Goal: Task Accomplishment & Management: Manage account settings

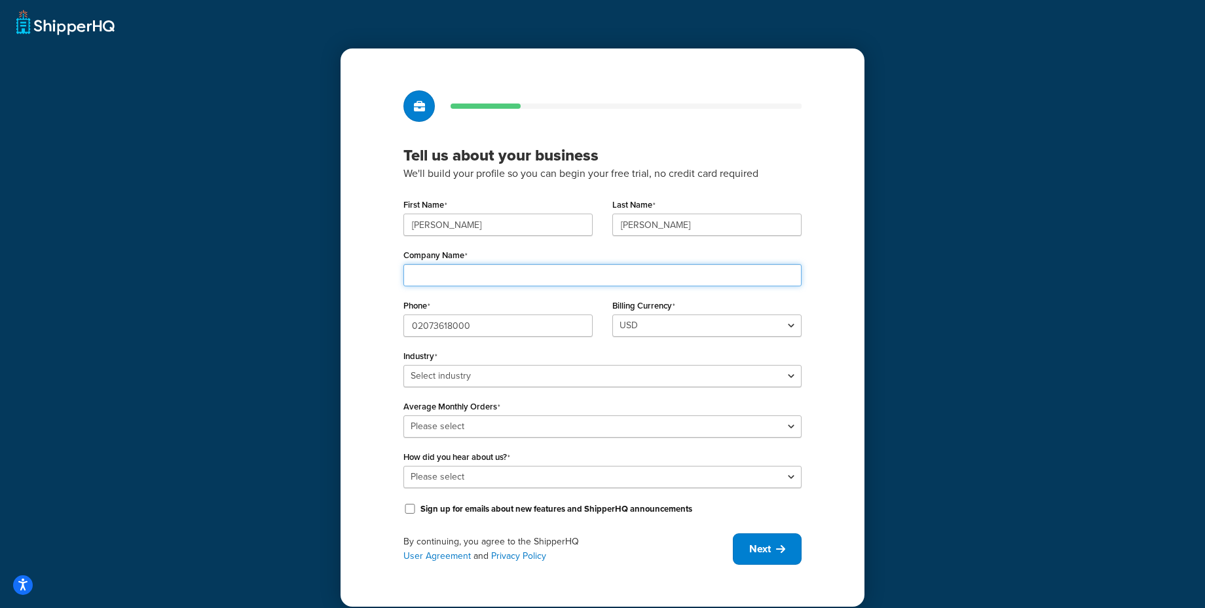
click at [483, 272] on input "Company Name" at bounding box center [602, 275] width 398 height 22
type input "Ceremony of Roses"
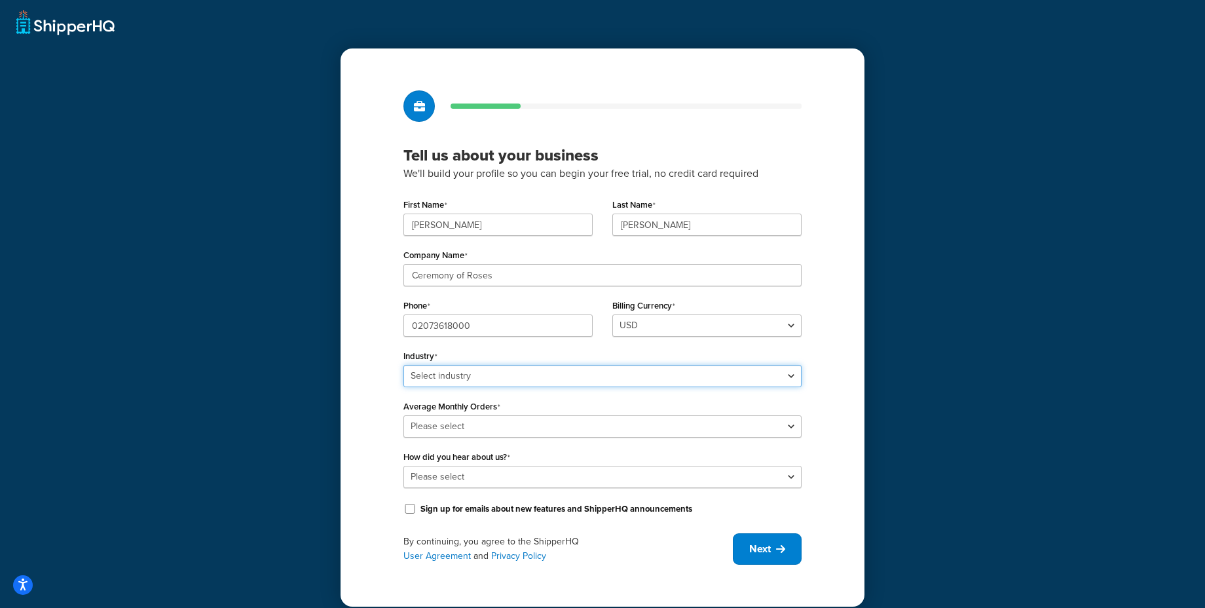
click at [482, 377] on select "Select industry Automotive Adult Agriculture Alcohol, Tobacco & CBD Arts & Craf…" at bounding box center [602, 376] width 398 height 22
select select "7"
click at [403, 365] on select "Select industry Automotive Adult Agriculture Alcohol, Tobacco & CBD Arts & Craf…" at bounding box center [602, 376] width 398 height 22
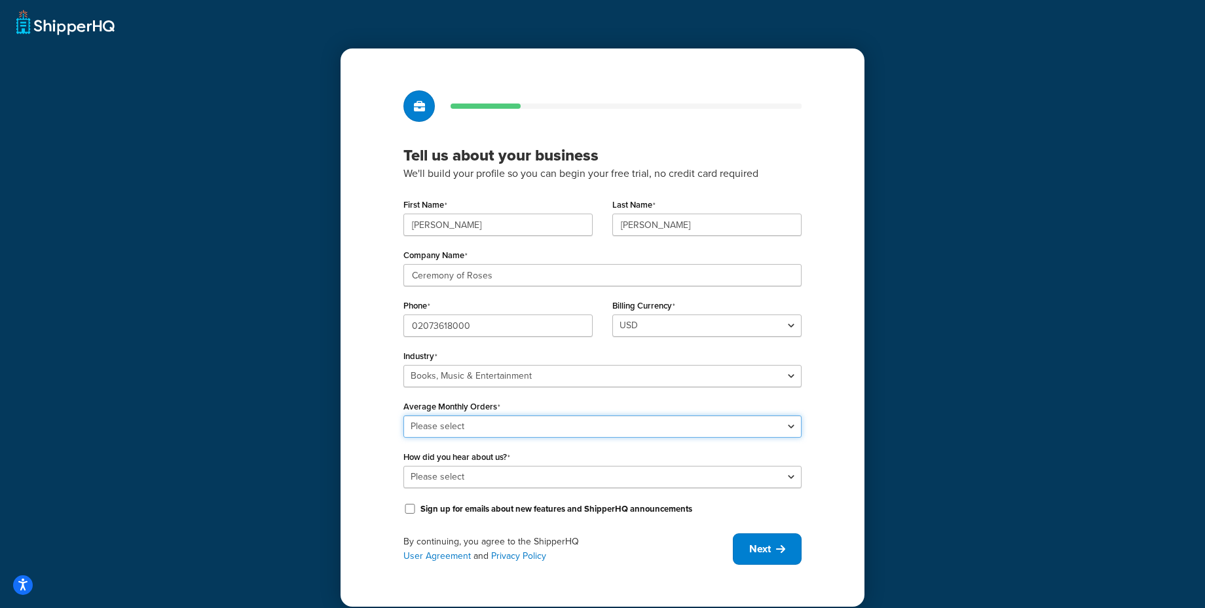
click at [483, 422] on select "Please select 0-500 501-1,000 1,001-10,000 10,001-20,000 Over 20,000" at bounding box center [602, 426] width 398 height 22
select select "5"
click at [403, 415] on select "Please select 0-500 501-1,000 1,001-10,000 10,001-20,000 Over 20,000" at bounding box center [602, 426] width 398 height 22
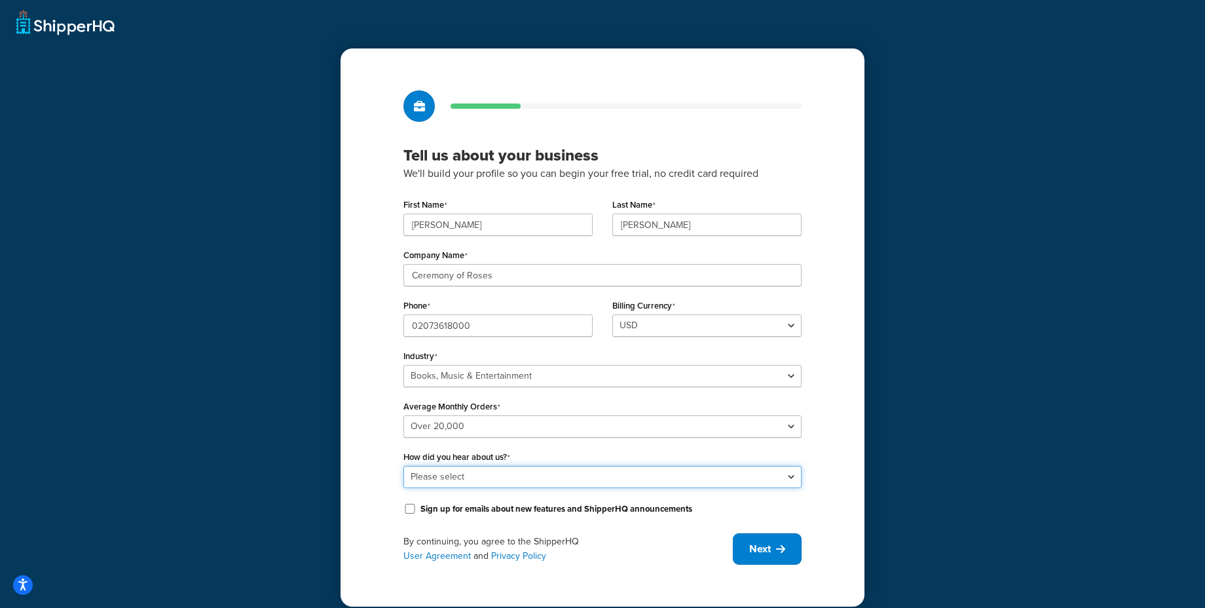
click at [471, 479] on select "Please select Online Search App Store or Marketplace Listing Referred by Agency…" at bounding box center [602, 477] width 398 height 22
select select "2"
click at [403, 466] on select "Please select Online Search App Store or Marketplace Listing Referred by Agency…" at bounding box center [602, 477] width 398 height 22
click at [769, 556] on span "Next" at bounding box center [760, 548] width 22 height 14
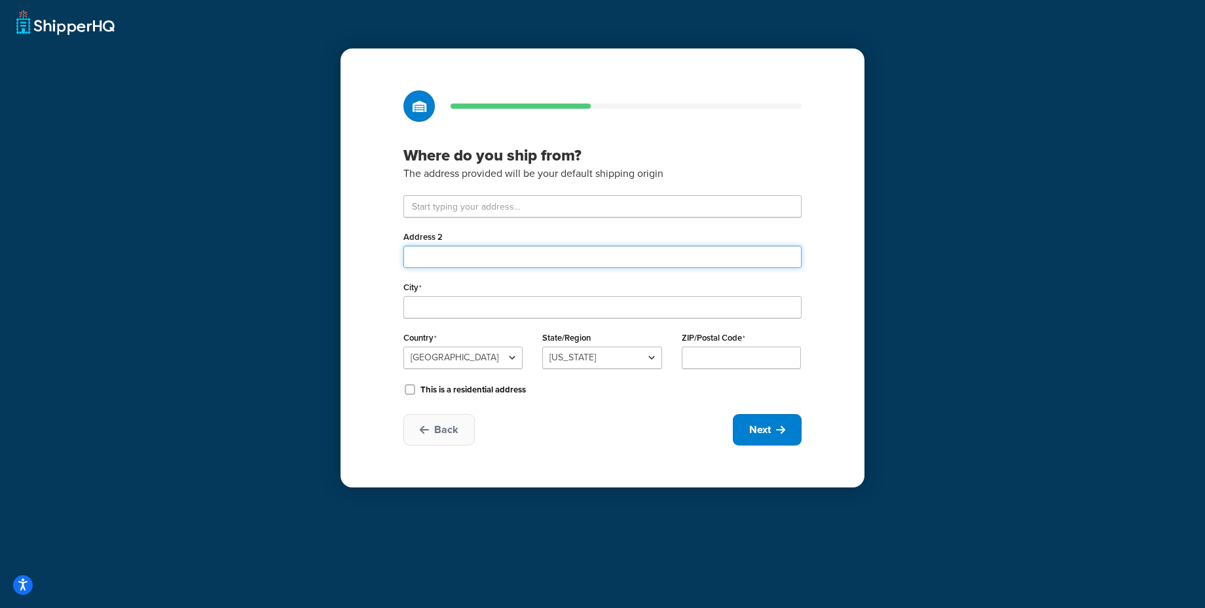
click at [443, 249] on input "Address 2" at bounding box center [602, 257] width 398 height 22
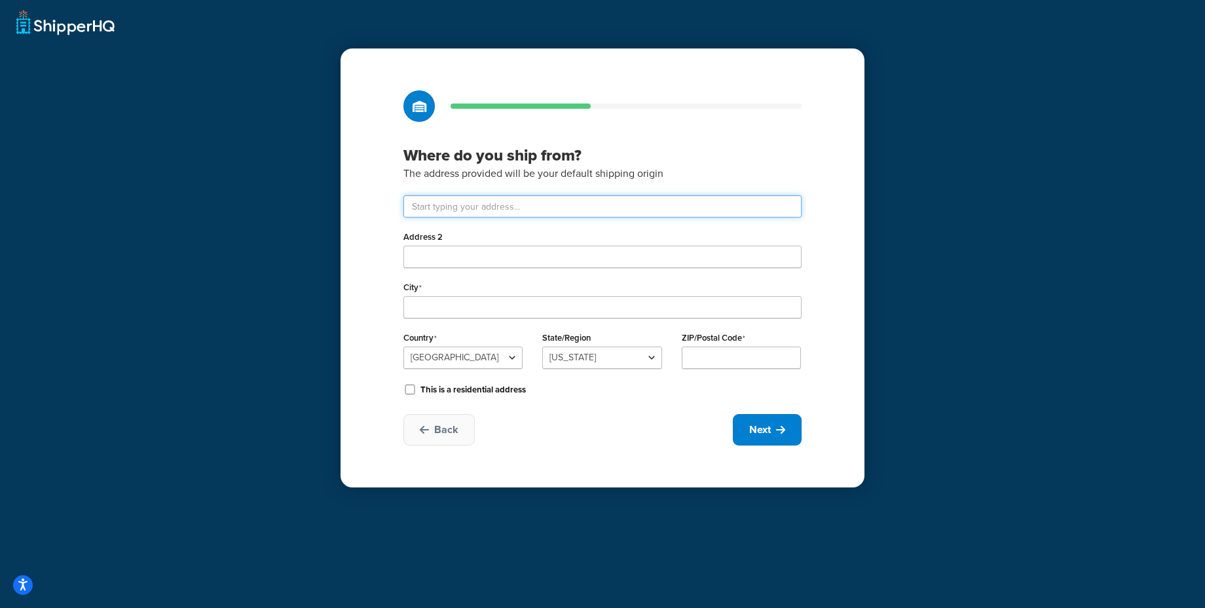
click at [451, 208] on input "text" at bounding box center [602, 206] width 398 height 22
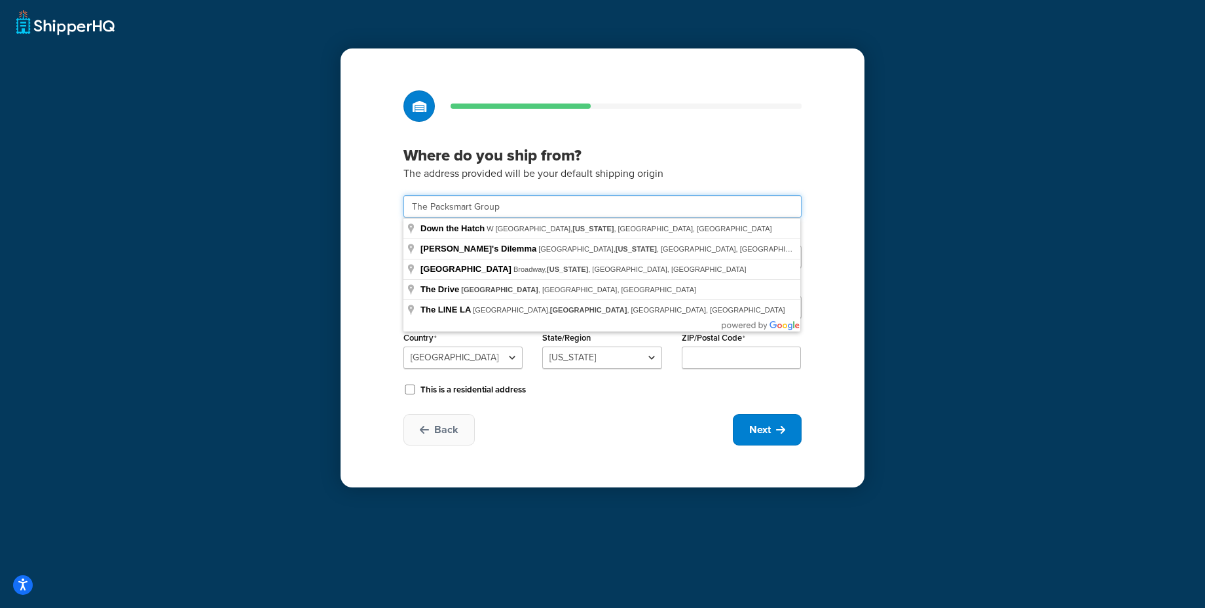
type input "The Packsmart Group"
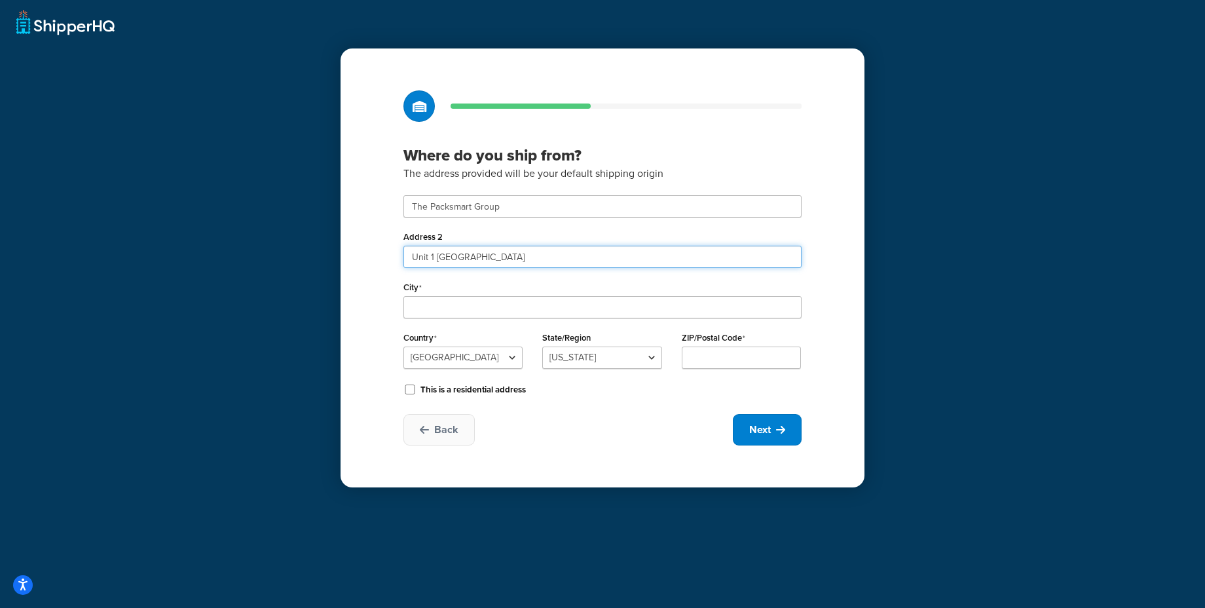
type input "Unit 1 Blue Ribbon Park"
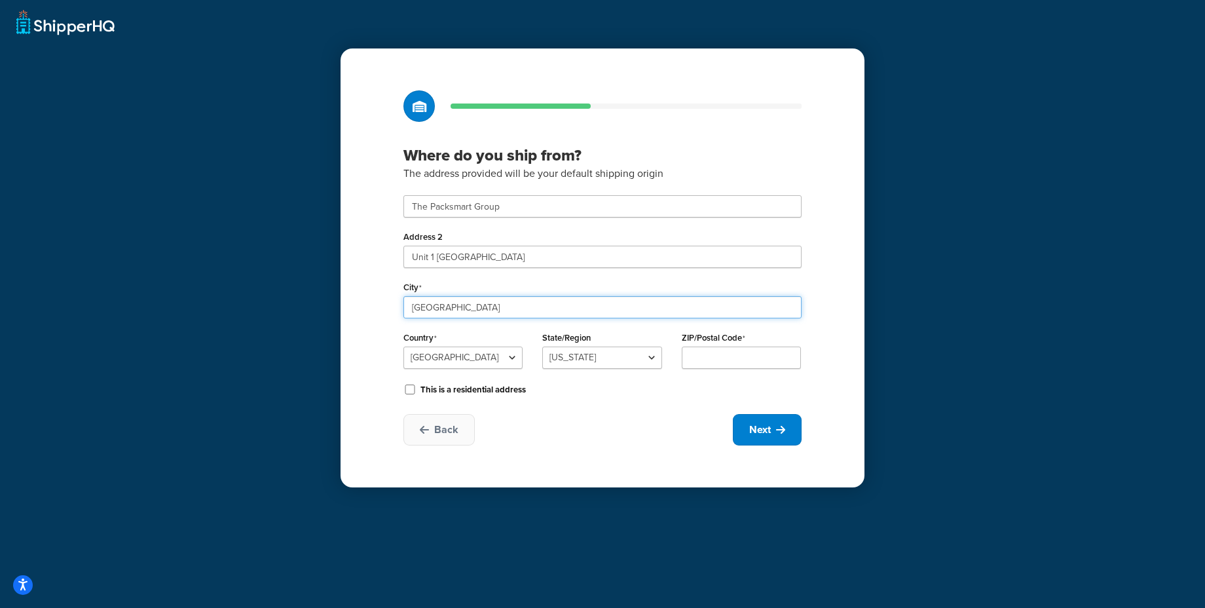
type input "Coventry"
click at [437, 367] on select "United States United Kingdom Afghanistan Åland Islands Albania Algeria American…" at bounding box center [462, 357] width 119 height 22
select select "1226"
click at [403, 346] on select "United States United Kingdom Afghanistan Åland Islands Albania Algeria American…" at bounding box center [462, 357] width 119 height 22
click at [750, 352] on input "ZIP/Postal Code" at bounding box center [741, 357] width 119 height 22
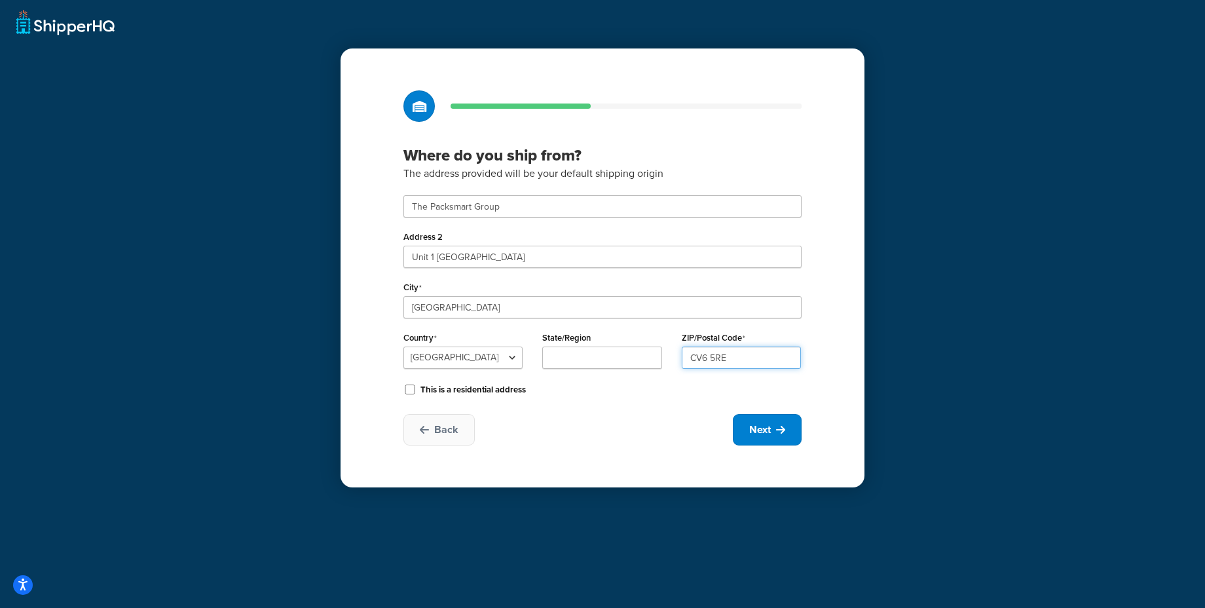
type input "CV6 5RE"
drag, startPoint x: 635, startPoint y: 412, endPoint x: 746, endPoint y: 416, distance: 111.4
click at [645, 413] on div "Where do you ship from? The address provided will be your default shipping orig…" at bounding box center [602, 267] width 524 height 439
click at [769, 429] on span "Next" at bounding box center [760, 429] width 22 height 14
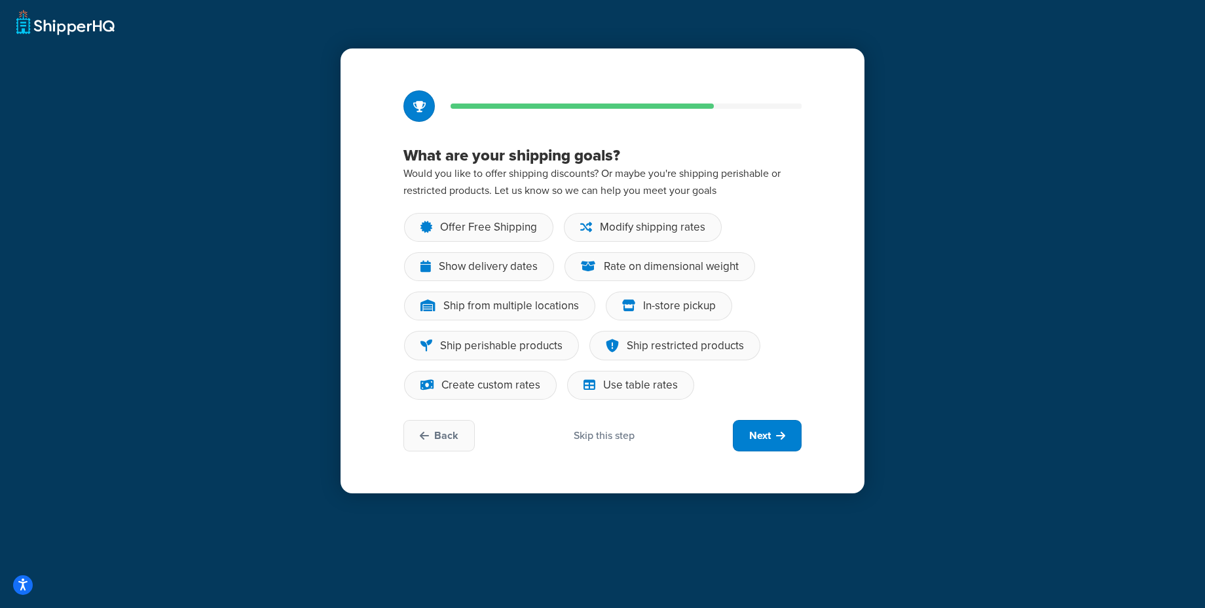
click at [602, 437] on div "Skip this step" at bounding box center [604, 435] width 61 height 14
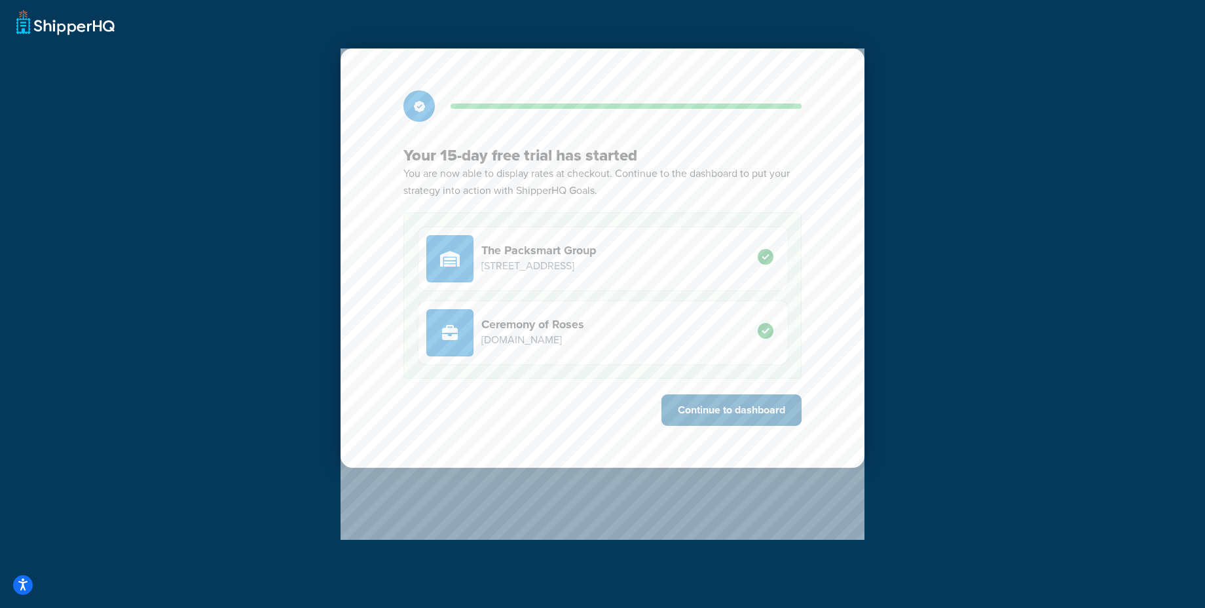
click at [735, 412] on button "Continue to dashboard" at bounding box center [731, 409] width 140 height 31
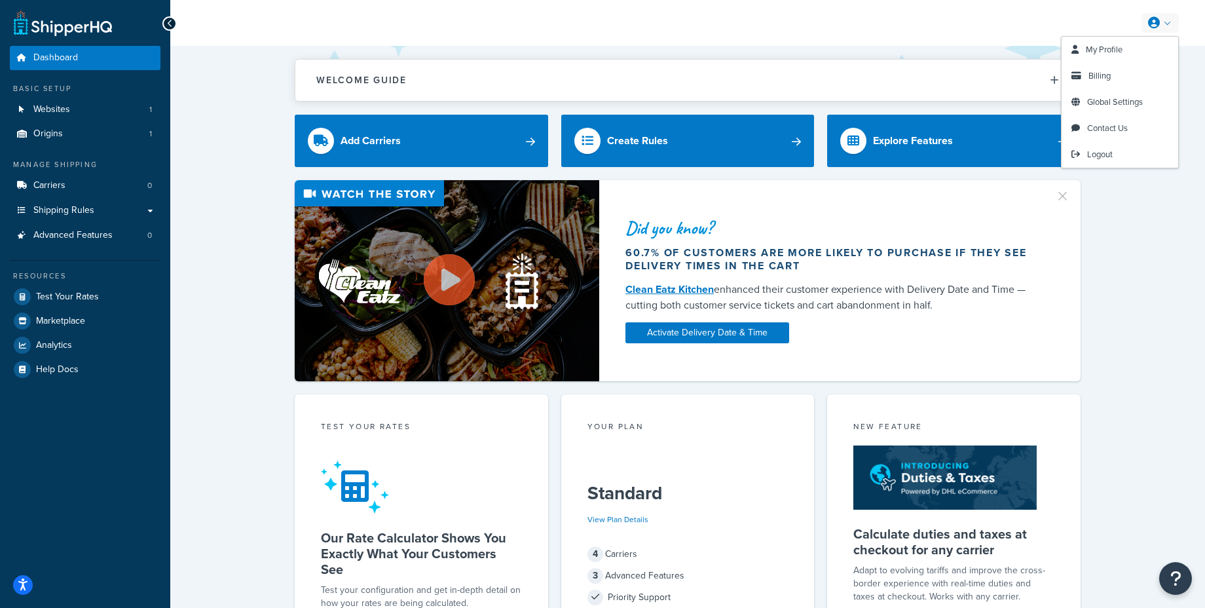
click at [1157, 22] on icon at bounding box center [1154, 23] width 12 height 12
click at [1127, 100] on span "Global Settings" at bounding box center [1115, 102] width 56 height 12
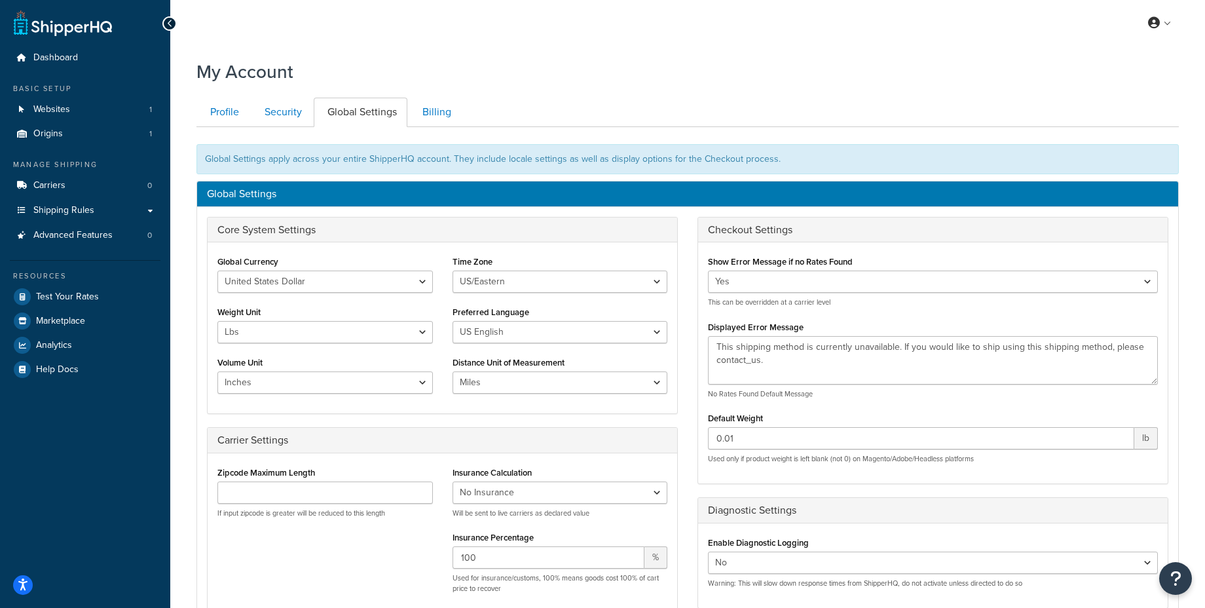
scroll to position [1, 0]
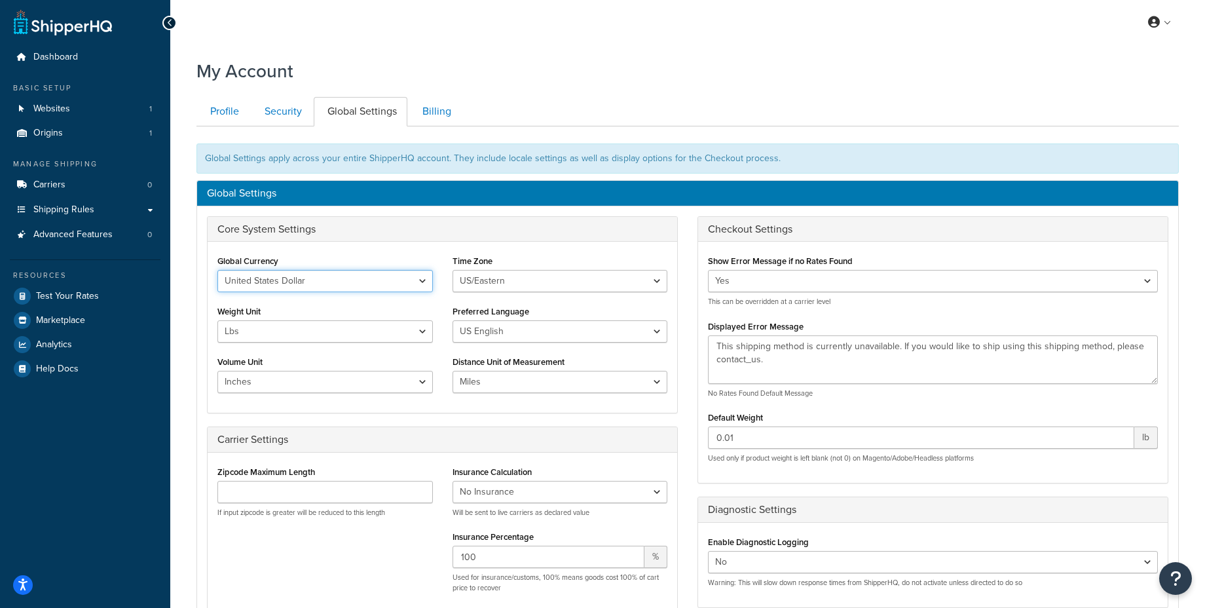
click at [363, 282] on select "United States Dollar Euro British Pound Australian Dollar Canadian Dollar Japan…" at bounding box center [324, 281] width 215 height 22
select select "GBP"
click at [217, 270] on select "United States Dollar Euro British Pound Australian Dollar Canadian Dollar Japan…" at bounding box center [324, 281] width 215 height 22
click at [476, 272] on select "US/Hawaii US/Alaska US/Pacific US/Central US/Mountain US/Eastern US/Arizona Afr…" at bounding box center [559, 281] width 215 height 22
select select "GMT"
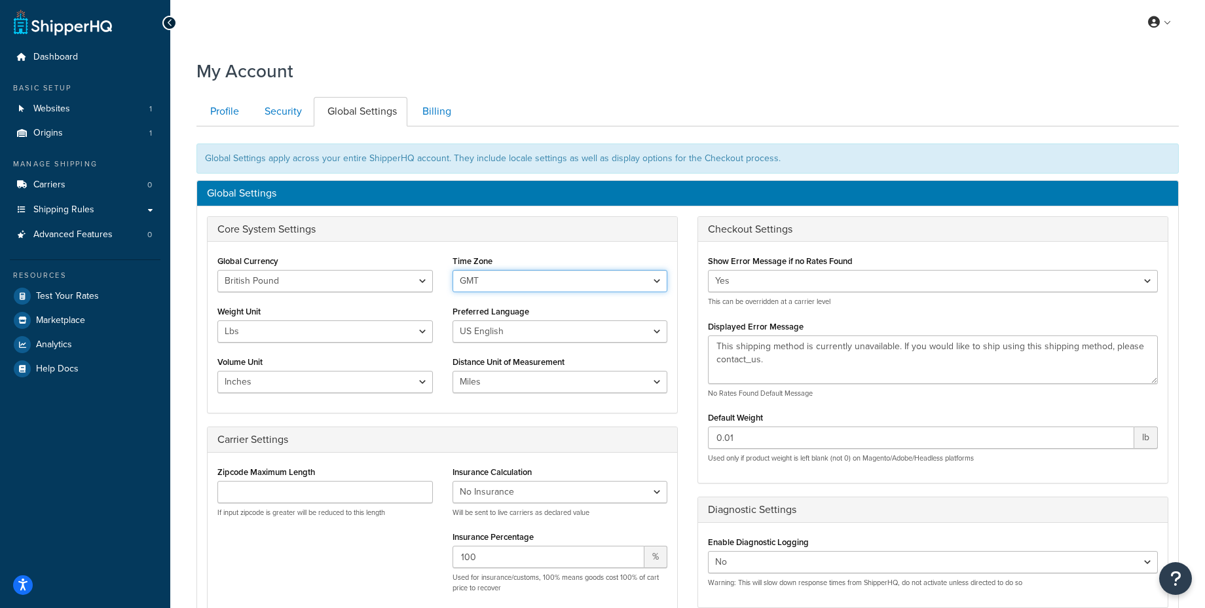
click at [452, 270] on select "US/Hawaii US/Alaska US/Pacific US/Central US/Mountain US/Eastern US/Arizona Afr…" at bounding box center [559, 281] width 215 height 22
click at [332, 335] on select "Lbs Kgs" at bounding box center [324, 331] width 215 height 22
select select "kg"
click at [217, 320] on select "Lbs Kgs" at bounding box center [324, 331] width 215 height 22
click at [498, 326] on select "US English British English" at bounding box center [559, 331] width 215 height 22
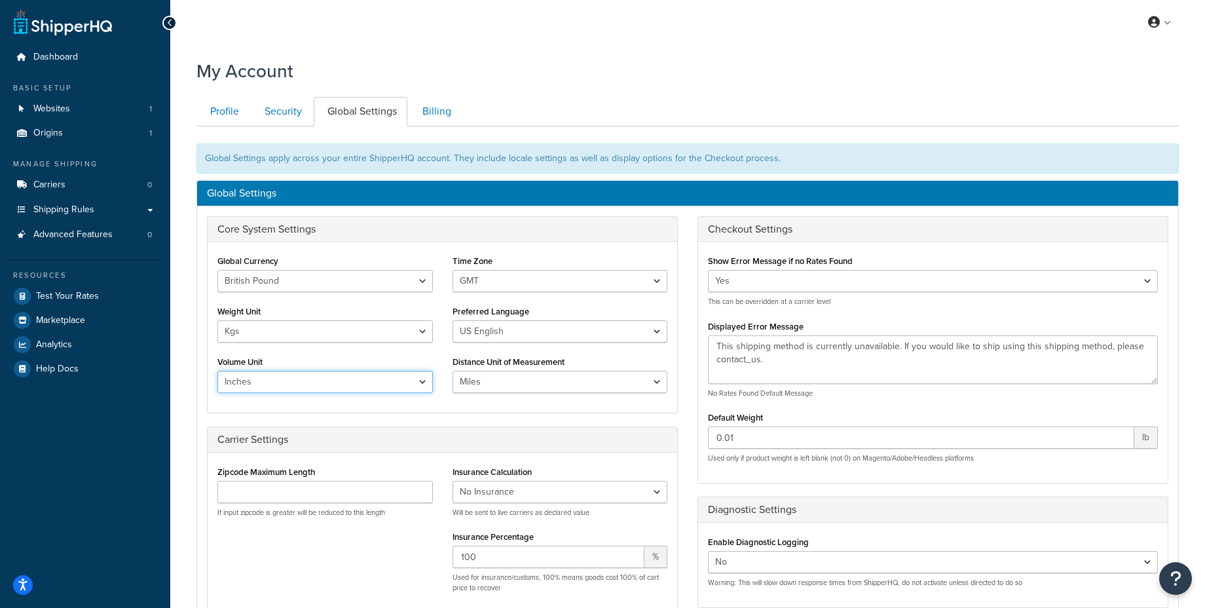
click at [308, 380] on select "Inches Centimetres Feet Yards Metres" at bounding box center [324, 382] width 215 height 22
select select "m"
click at [217, 371] on select "Inches Centimetres Feet Yards Metres" at bounding box center [324, 382] width 215 height 22
click at [500, 380] on select "Miles Kilometers" at bounding box center [559, 382] width 215 height 22
select select "KM"
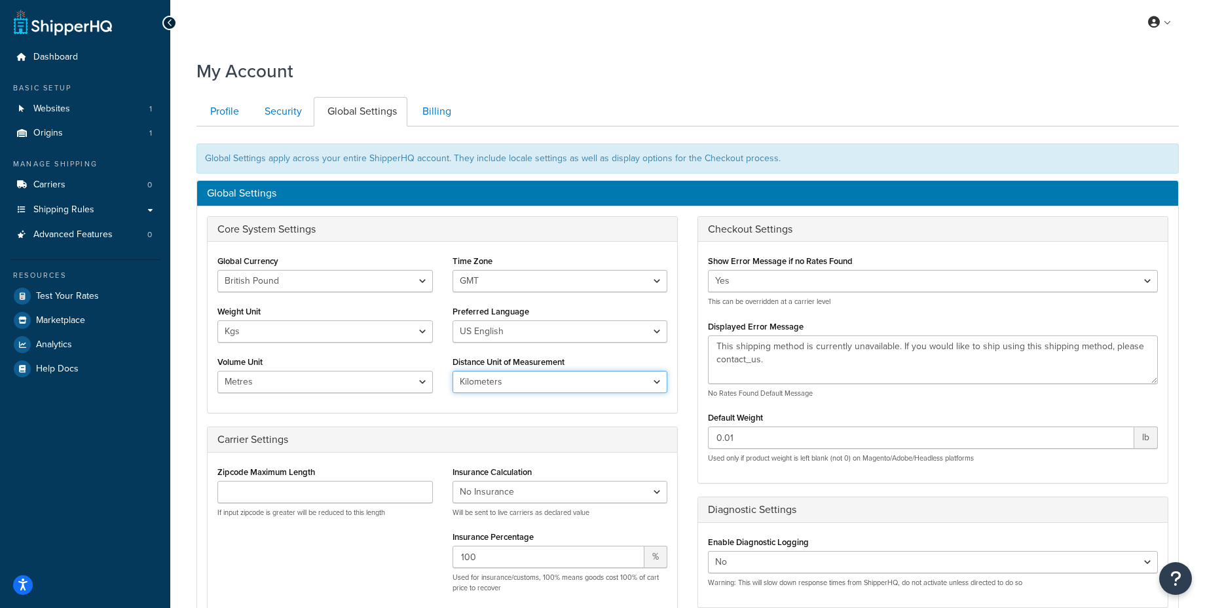
click at [452, 371] on select "Miles Kilometers" at bounding box center [559, 382] width 215 height 22
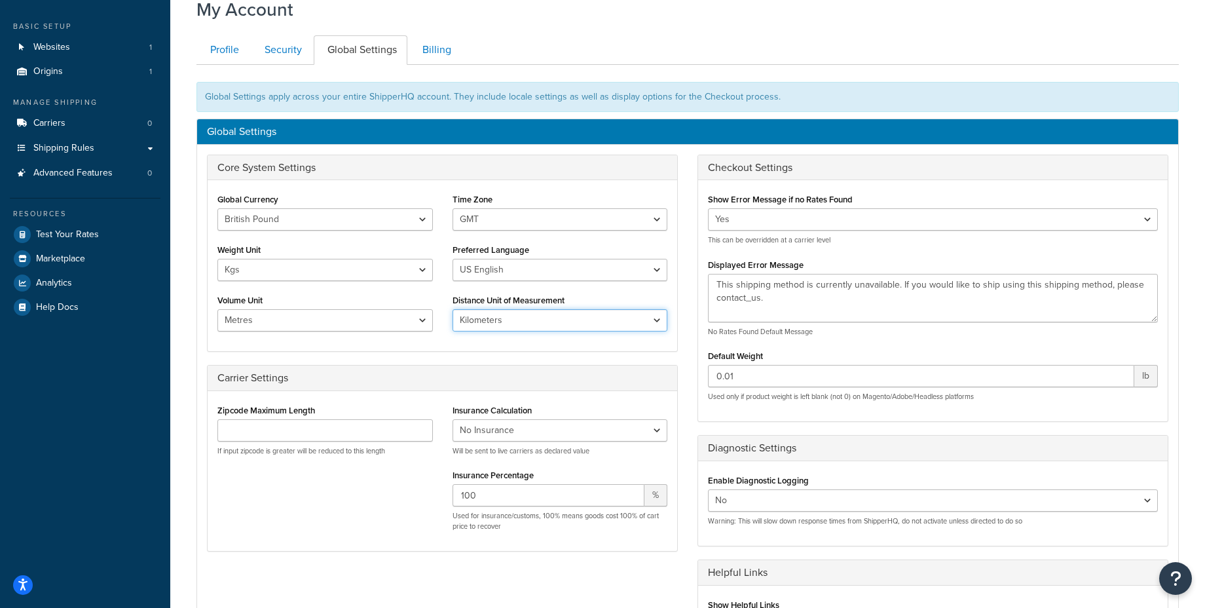
scroll to position [333, 0]
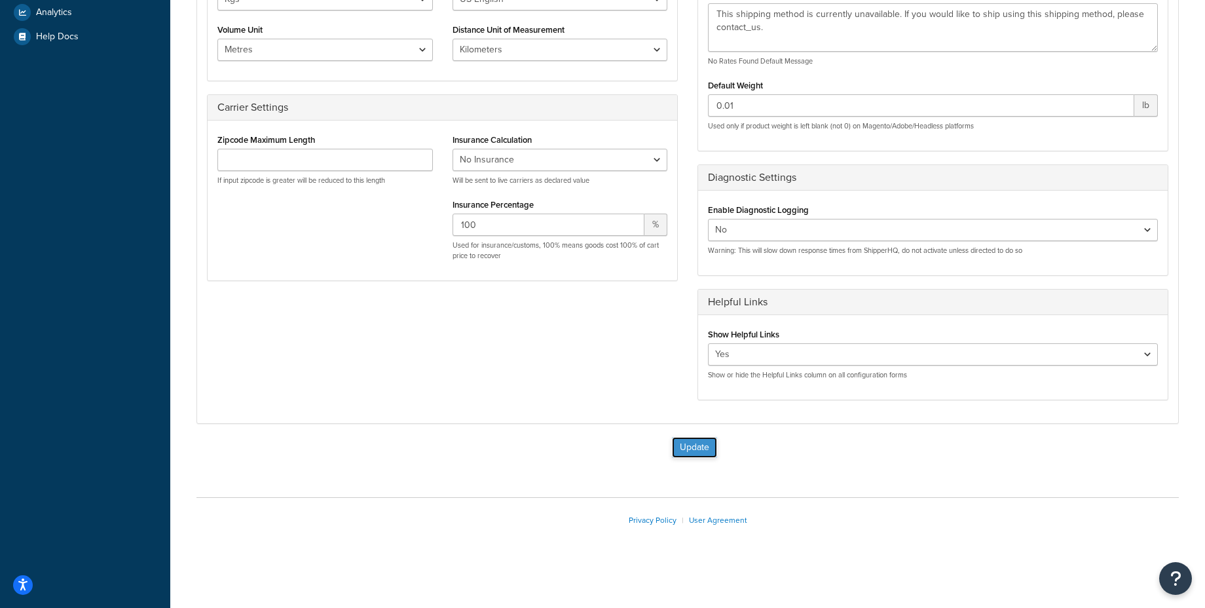
click at [690, 445] on button "Update" at bounding box center [694, 447] width 45 height 21
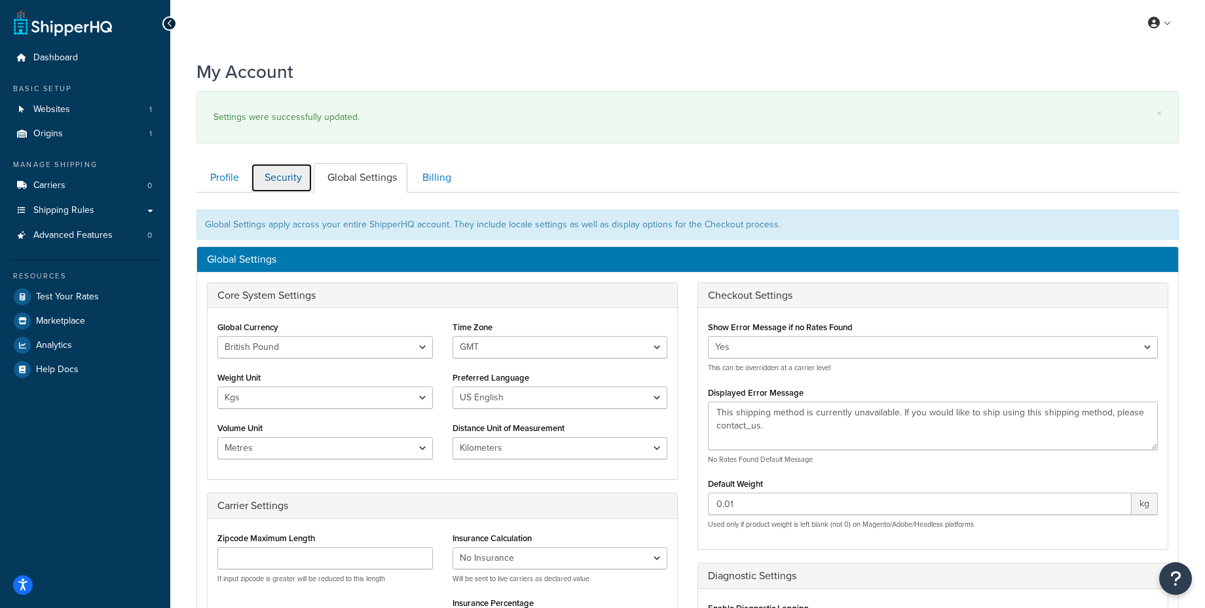
click at [289, 180] on link "Security" at bounding box center [282, 177] width 62 height 29
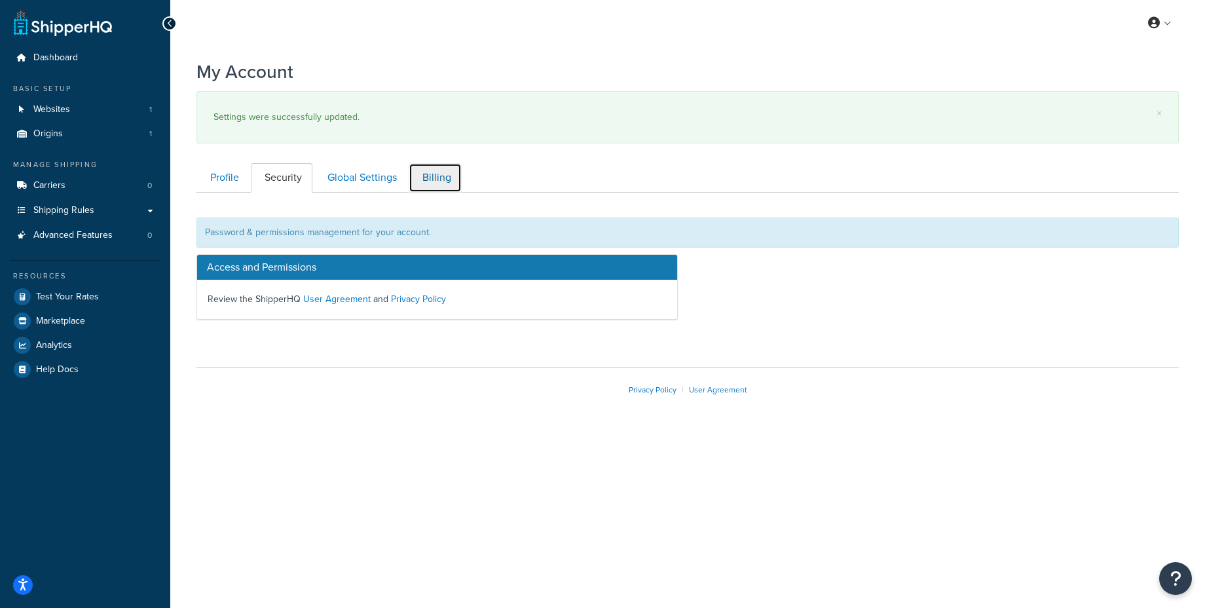
click at [433, 172] on link "Billing" at bounding box center [435, 177] width 53 height 29
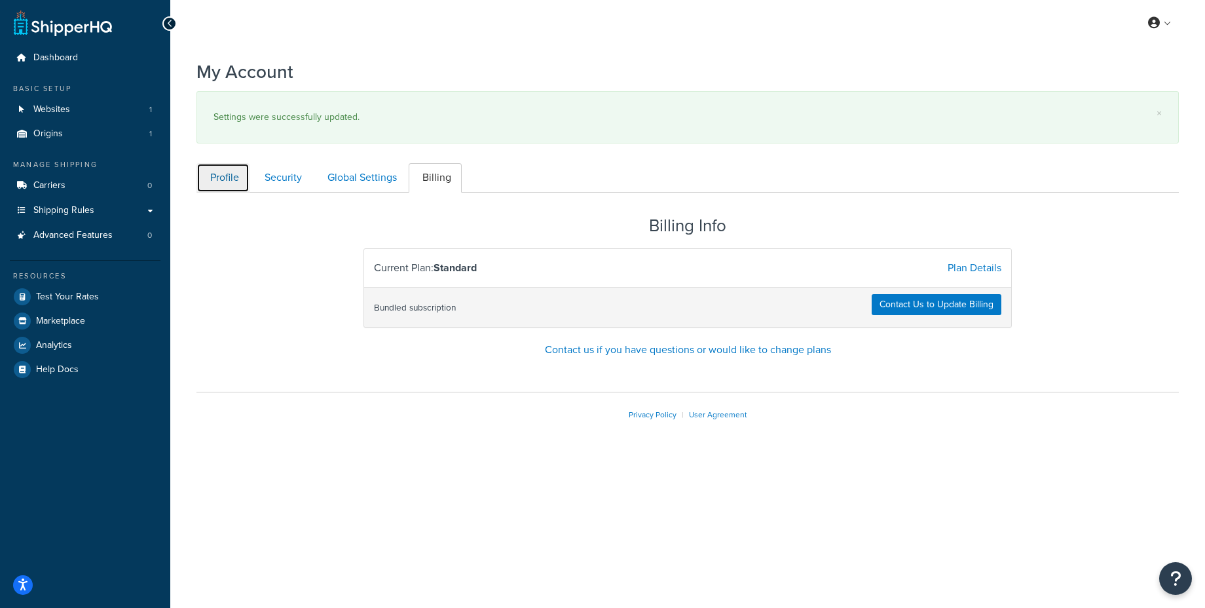
click at [241, 170] on link "Profile" at bounding box center [222, 177] width 53 height 29
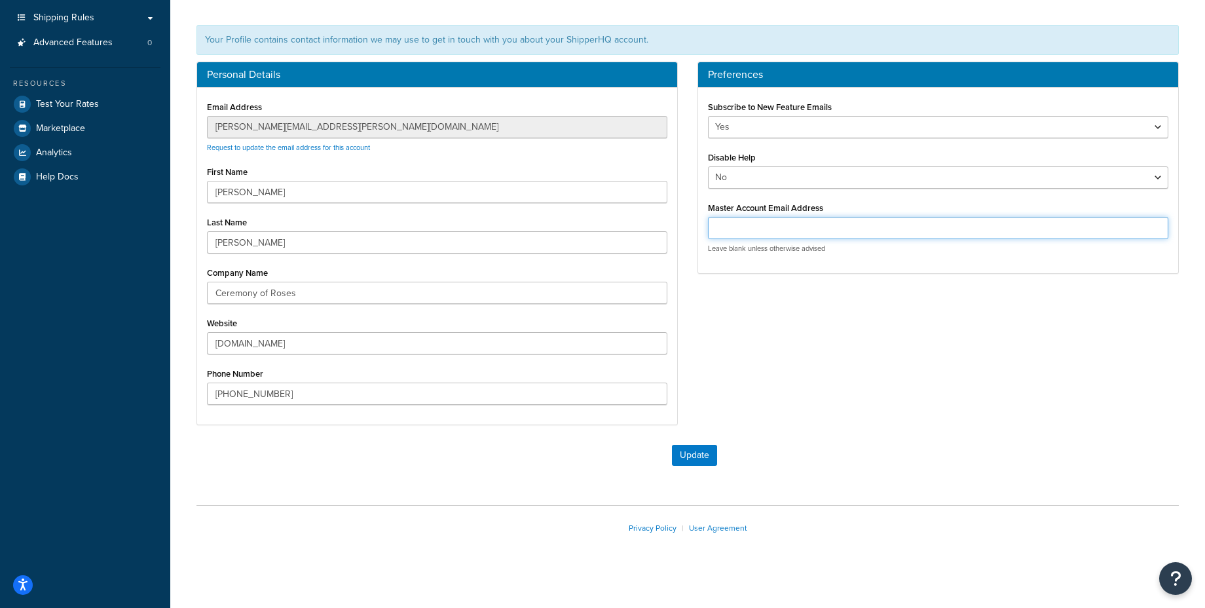
click at [772, 219] on input "Master Account Email Address" at bounding box center [938, 228] width 460 height 22
type input "[DOMAIN_NAME][EMAIL_ADDRESS][DOMAIN_NAME]"
click at [693, 446] on button "Update" at bounding box center [694, 455] width 45 height 21
